Goal: Task Accomplishment & Management: Manage account settings

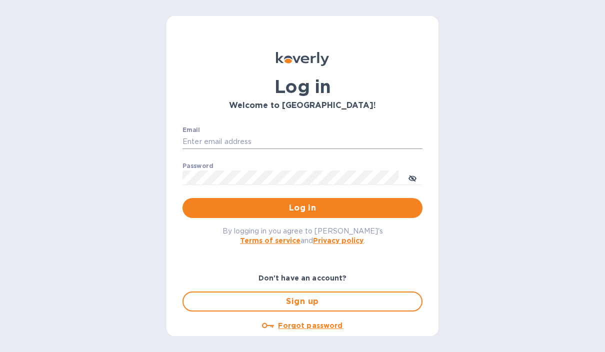
click at [205, 137] on input "Email" at bounding box center [303, 142] width 240 height 15
type input "[PERSON_NAME][EMAIL_ADDRESS][DOMAIN_NAME]"
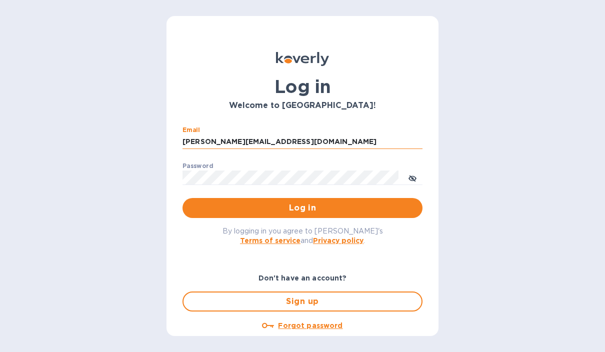
click at [303, 208] on button "Log in" at bounding box center [303, 208] width 240 height 20
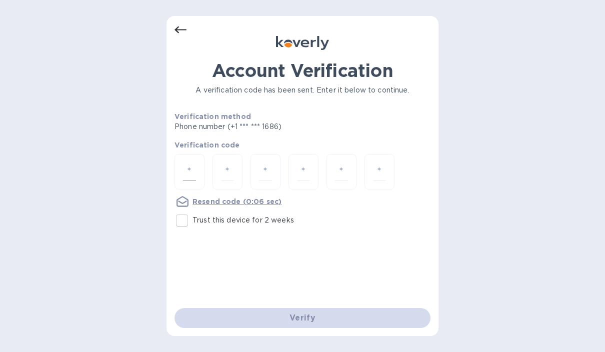
click at [189, 173] on input "number" at bounding box center [189, 172] width 13 height 19
type input "2"
type input "1"
type input "0"
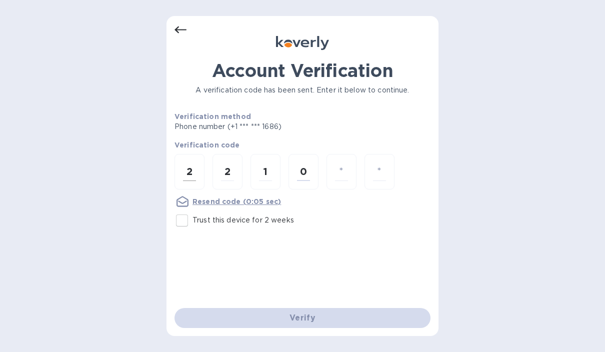
type input "3"
